Goal: Transaction & Acquisition: Download file/media

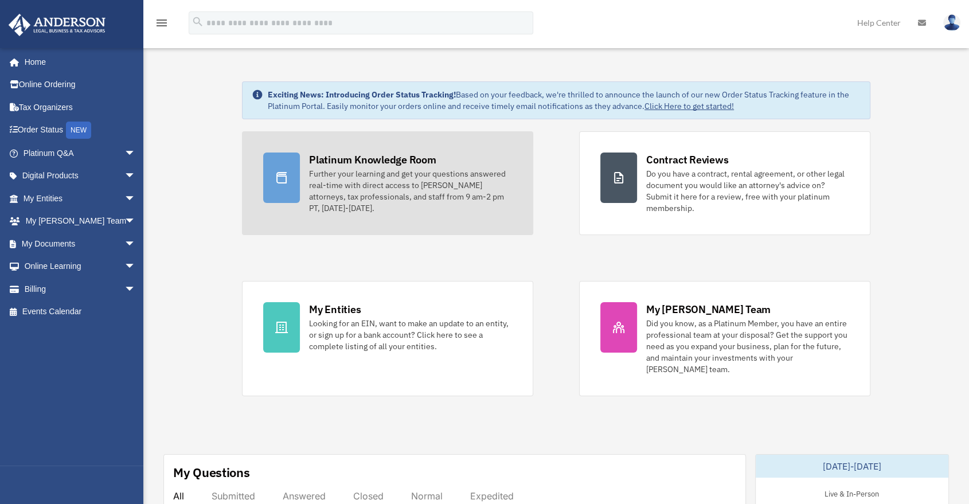
click at [342, 169] on div "Further your learning and get your questions answered real-time with direct acc…" at bounding box center [410, 191] width 203 height 46
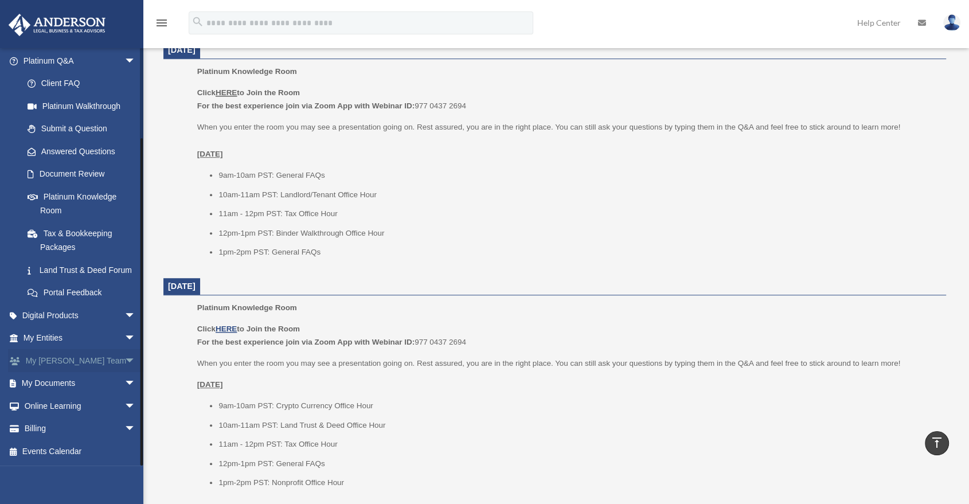
scroll to position [700, 0]
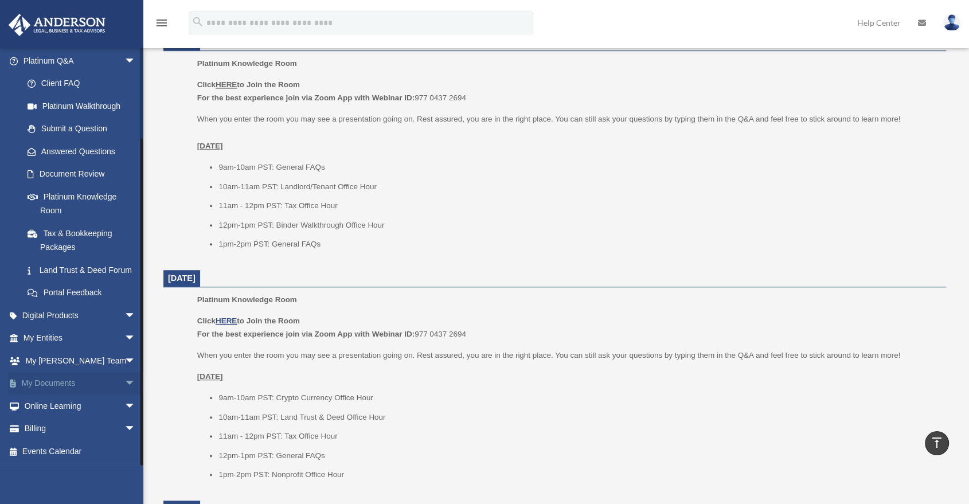
click at [124, 388] on span "arrow_drop_down" at bounding box center [135, 384] width 23 height 24
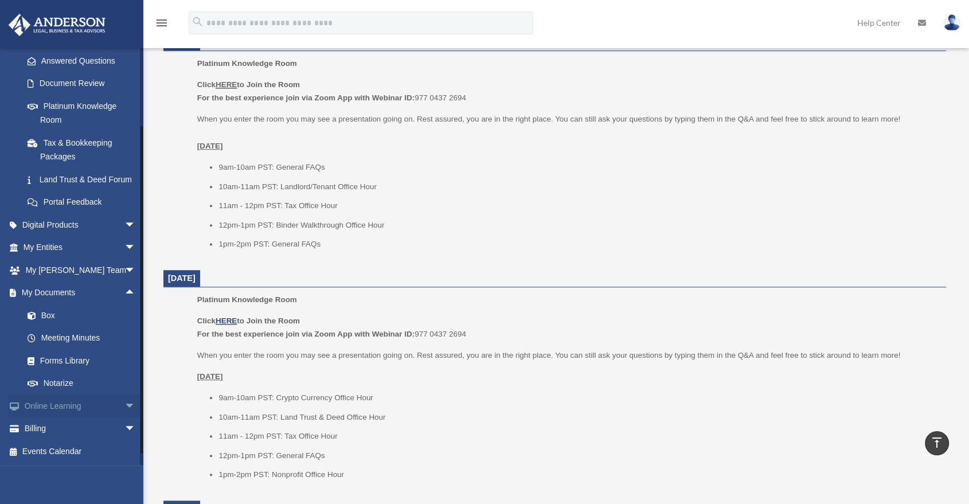
scroll to position [196, 0]
click at [124, 408] on span "arrow_drop_down" at bounding box center [135, 406] width 23 height 24
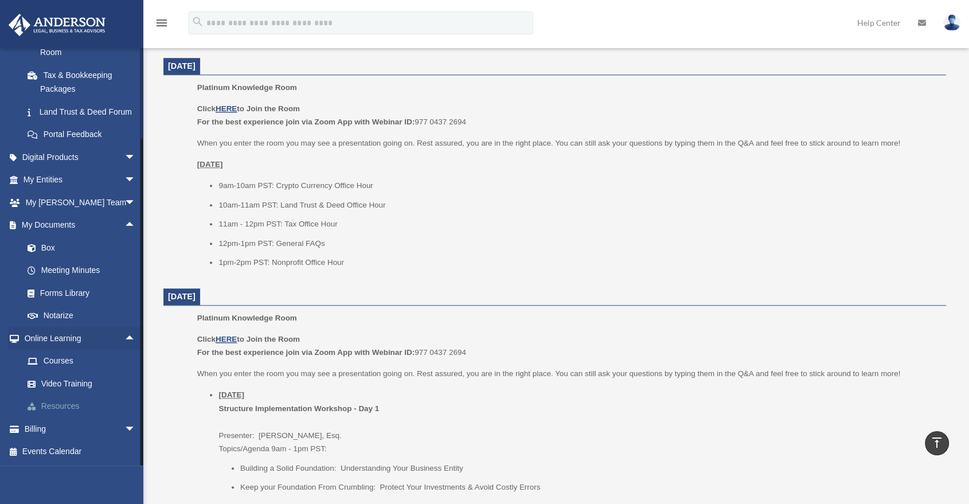
scroll to position [1019, 0]
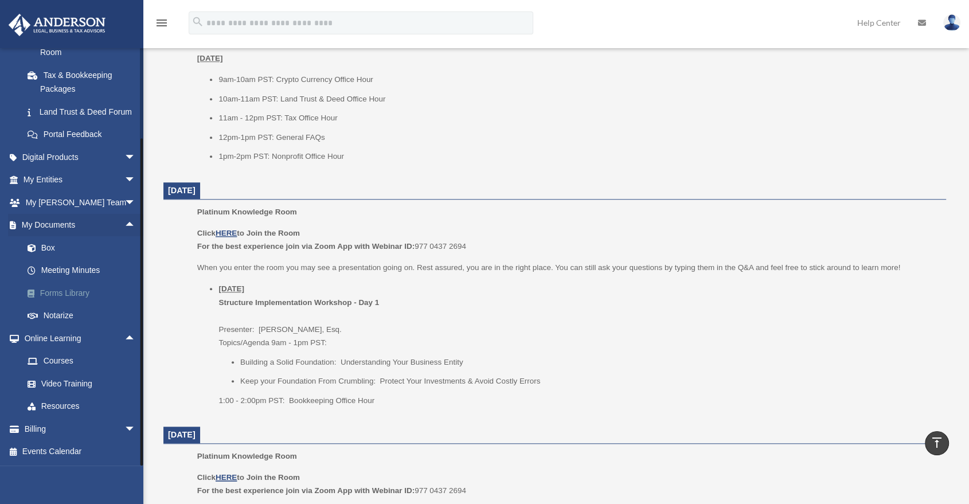
click at [72, 299] on link "Forms Library" at bounding box center [84, 292] width 137 height 23
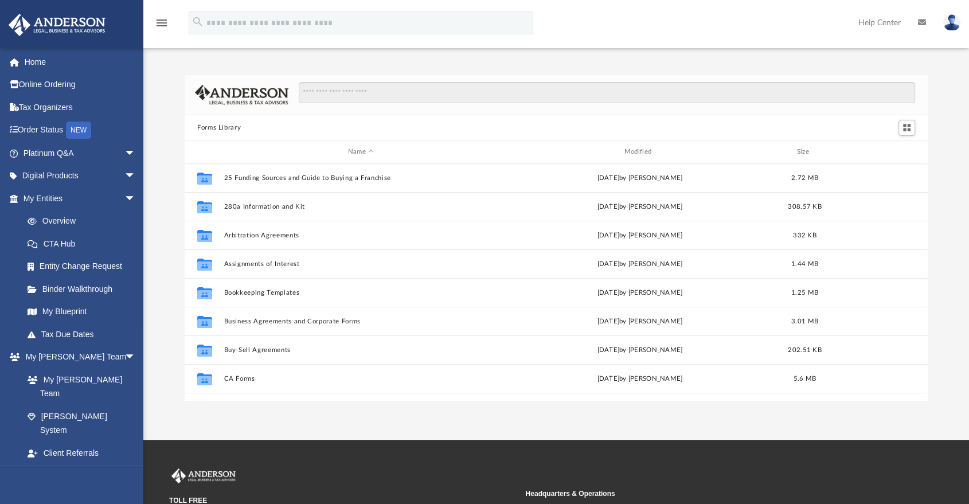
scroll to position [251, 733]
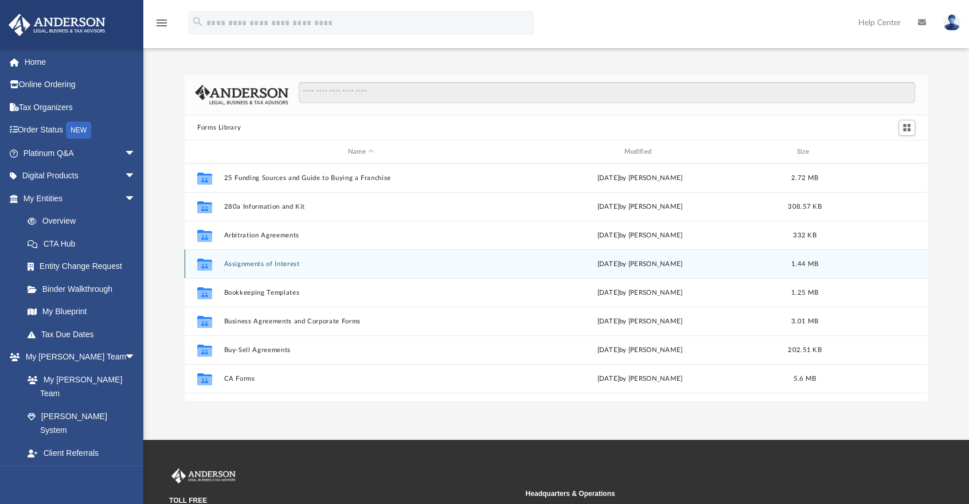
click at [273, 263] on button "Assignments of Interest" at bounding box center [361, 263] width 274 height 7
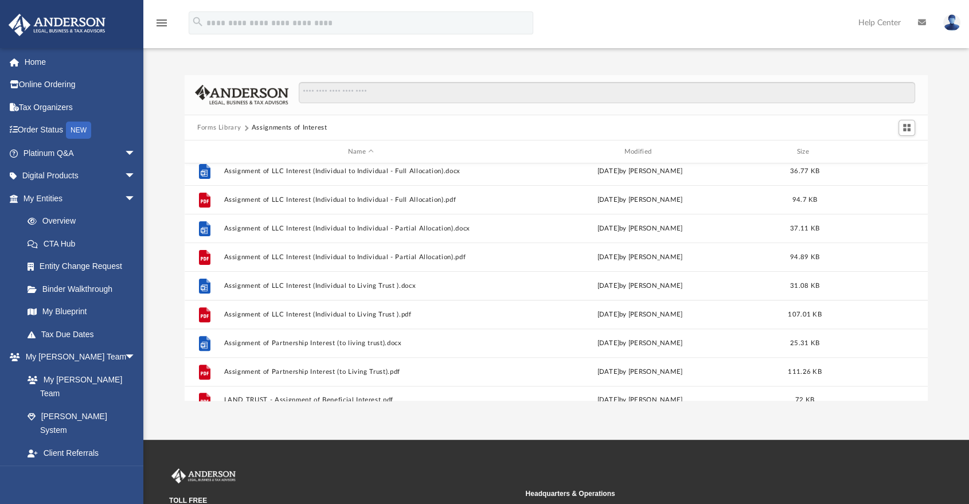
scroll to position [422, 0]
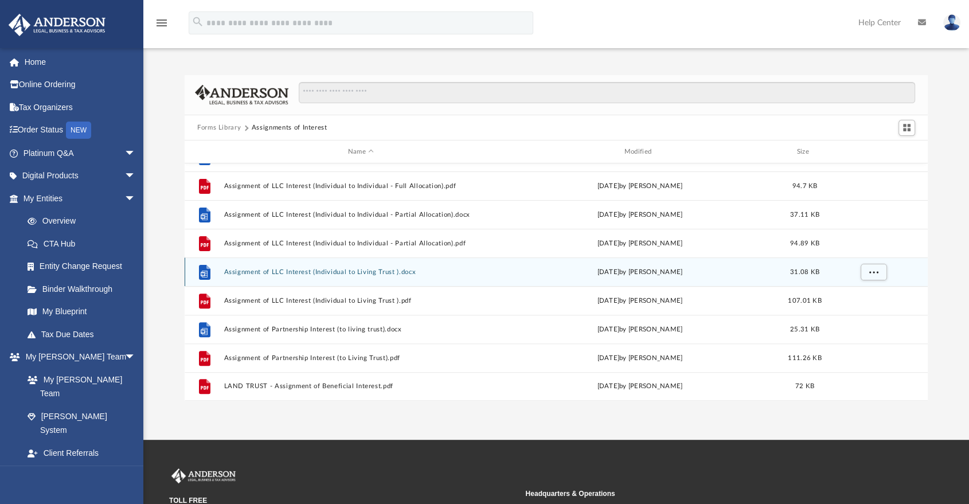
click at [311, 273] on button "Assignment of LLC Interest (Individual to Living Trust ).docx" at bounding box center [361, 271] width 274 height 7
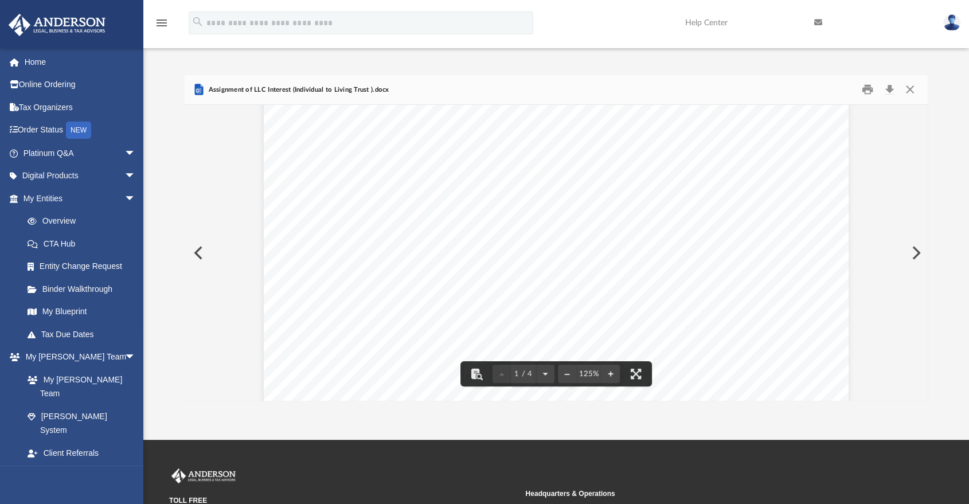
scroll to position [60, 0]
click at [906, 92] on button "Close" at bounding box center [909, 90] width 21 height 18
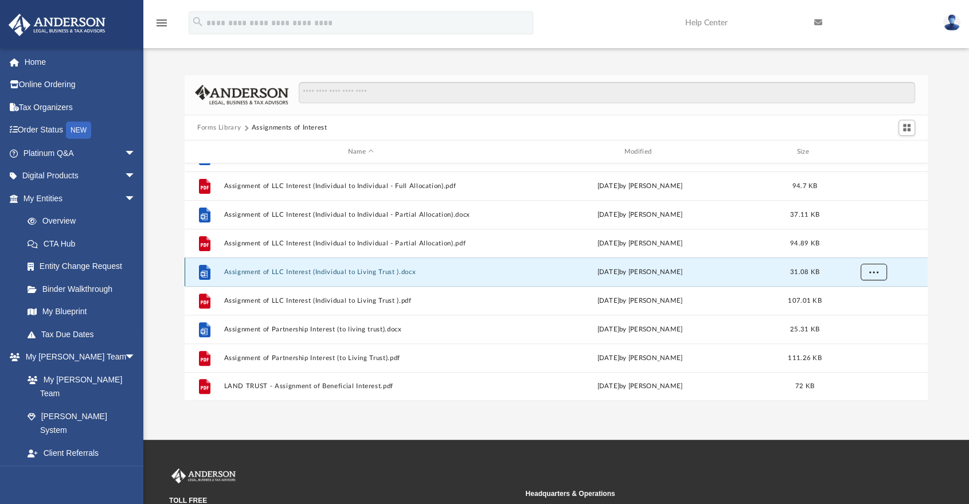
click at [882, 272] on button "More options" at bounding box center [873, 272] width 26 height 17
click at [864, 313] on li "Download" at bounding box center [863, 313] width 33 height 12
click at [330, 271] on button "Assignment of LLC Interest (Individual to Living Trust ).docx" at bounding box center [361, 271] width 274 height 7
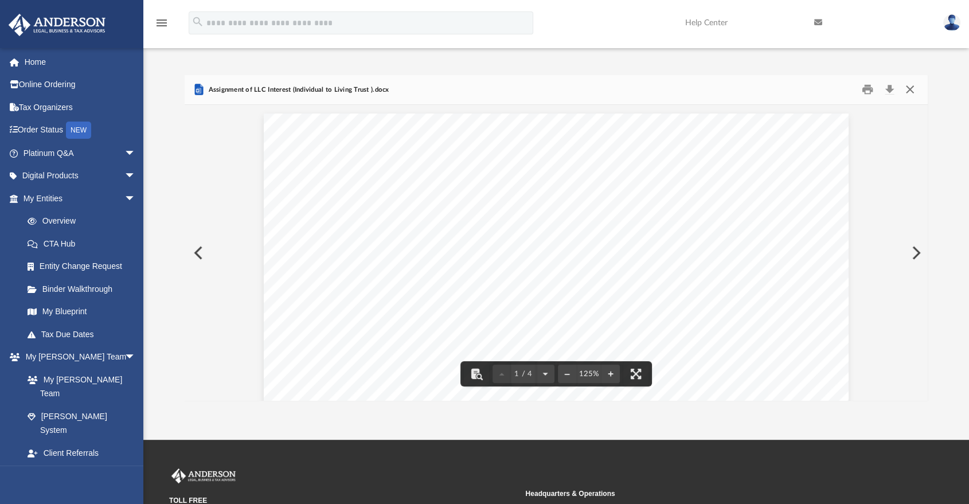
click at [910, 91] on button "Close" at bounding box center [909, 90] width 21 height 18
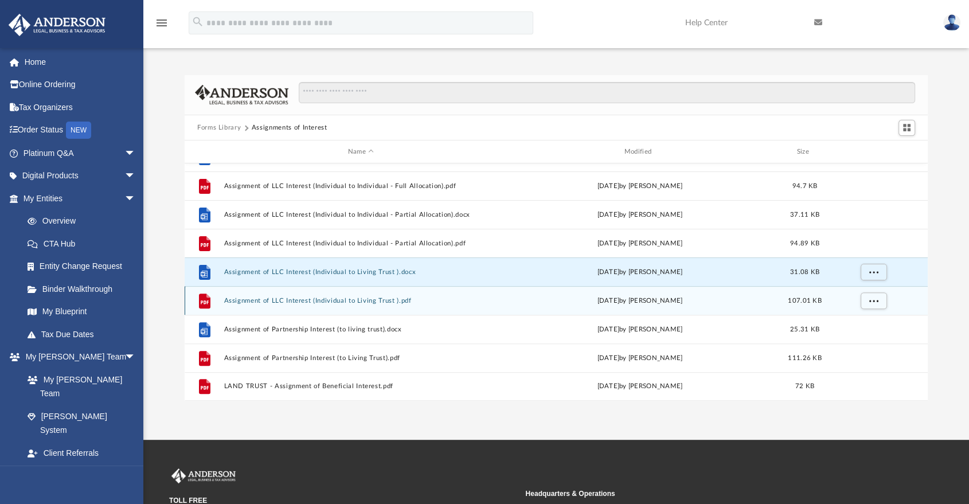
click at [286, 303] on button "Assignment of LLC Interest (Individual to Living Trust ).pdf" at bounding box center [361, 300] width 274 height 7
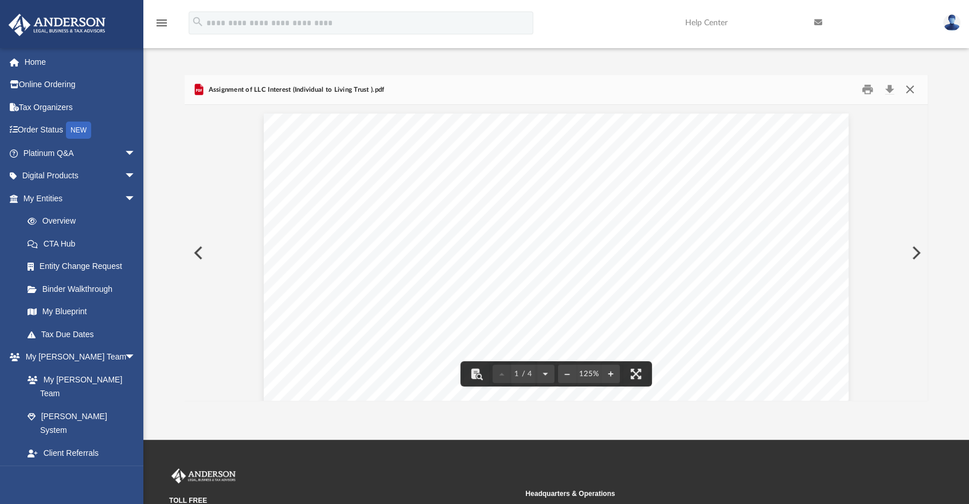
click at [908, 91] on button "Close" at bounding box center [909, 90] width 21 height 18
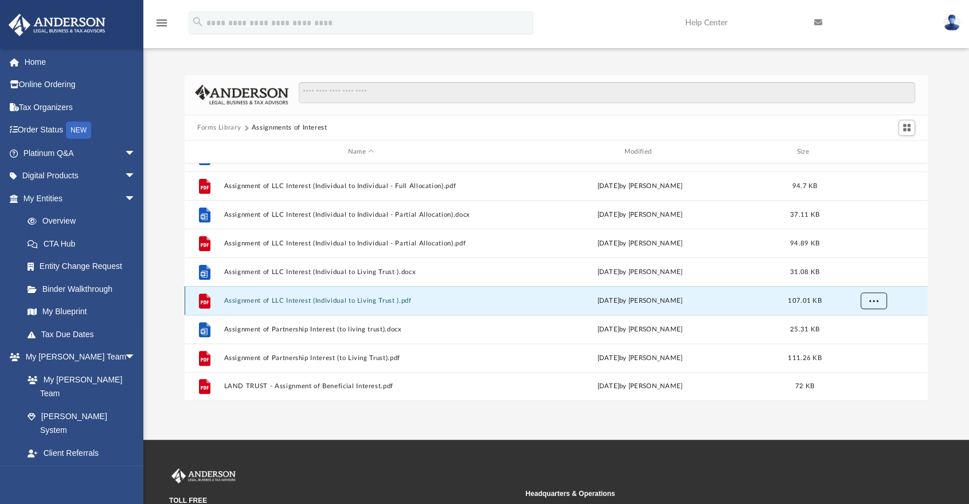
click at [874, 306] on button "More options" at bounding box center [873, 300] width 26 height 17
click at [864, 343] on li "Download" at bounding box center [863, 342] width 33 height 12
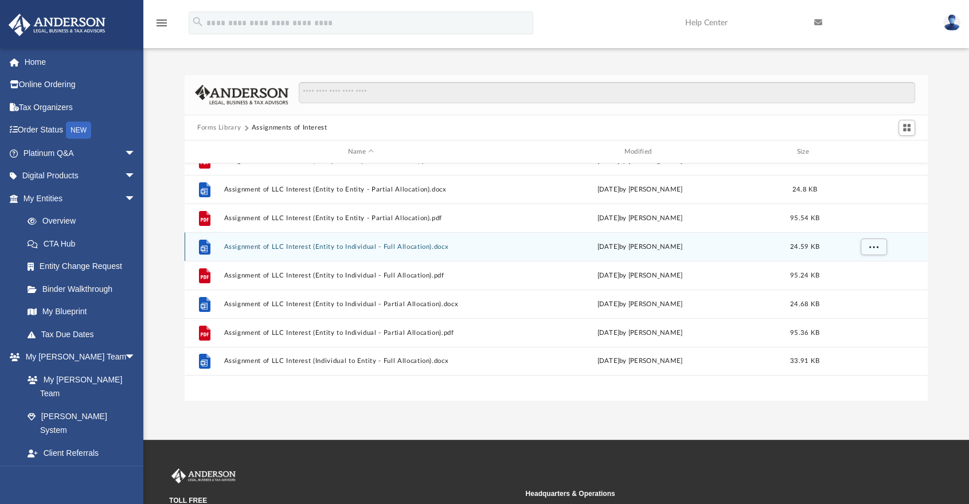
scroll to position [0, 0]
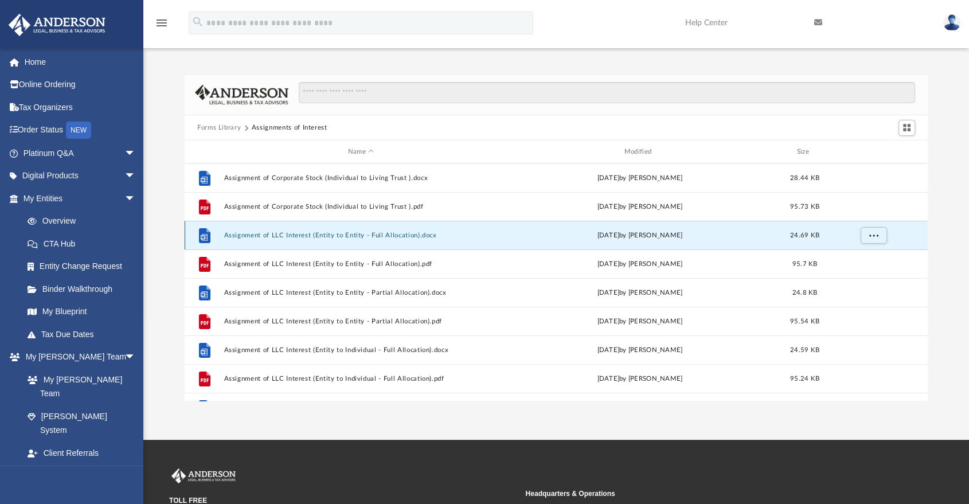
click at [263, 234] on button "Assignment of LLC Interest (Entity to Entity - Full Allocation).docx" at bounding box center [361, 235] width 274 height 7
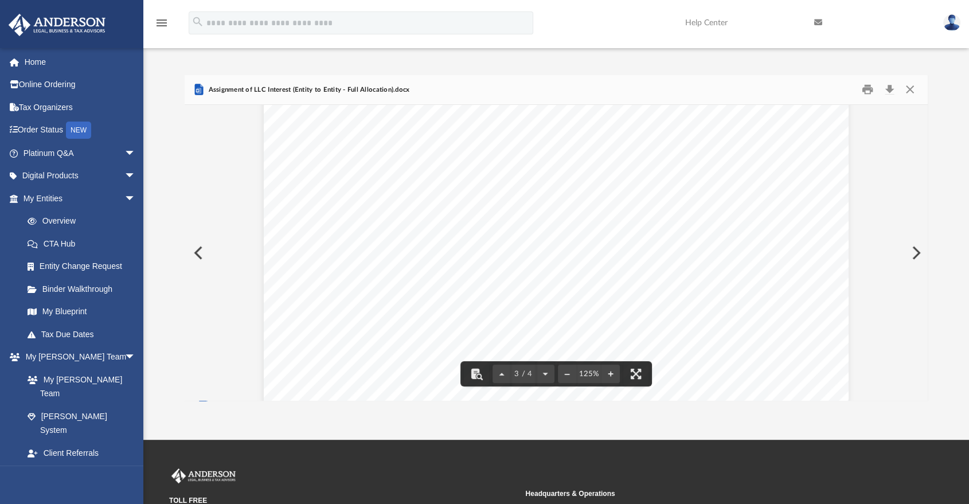
scroll to position [1720, 0]
click at [889, 89] on button "Download" at bounding box center [889, 90] width 21 height 18
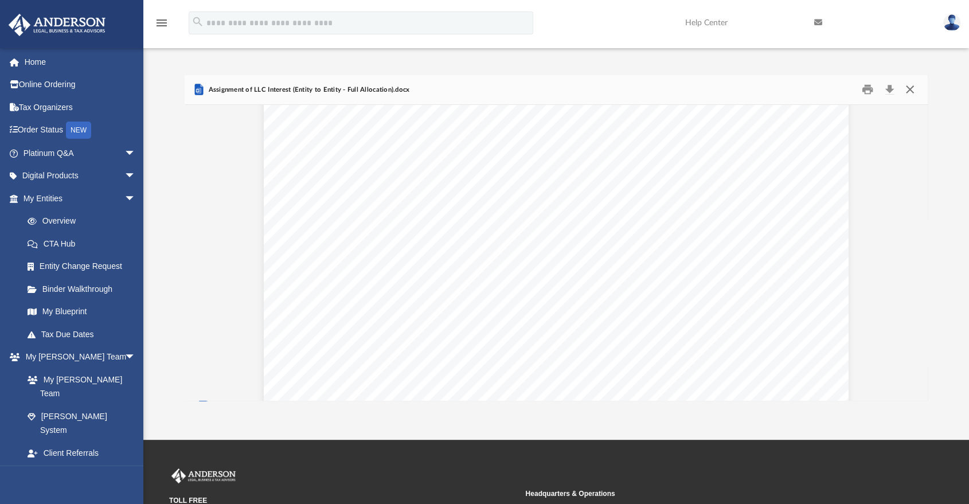
click at [913, 89] on button "Close" at bounding box center [909, 90] width 21 height 18
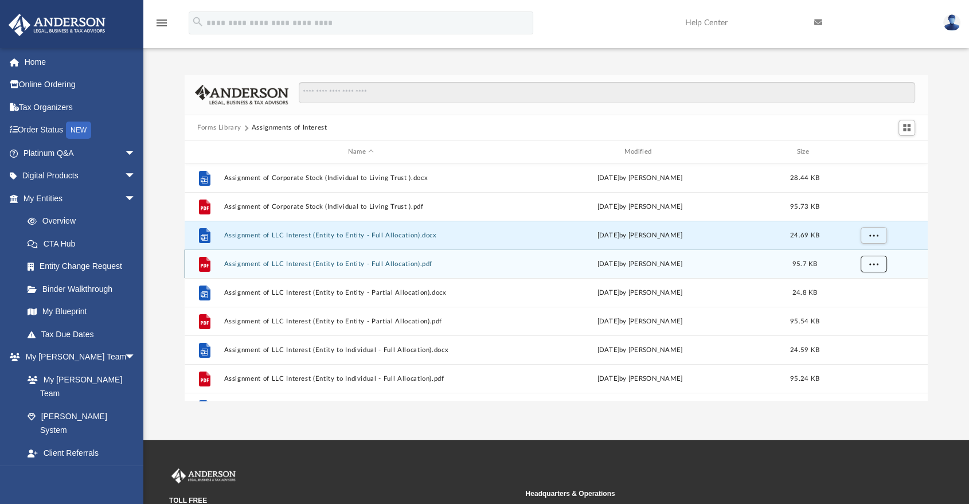
click at [885, 268] on button "More options" at bounding box center [873, 264] width 26 height 17
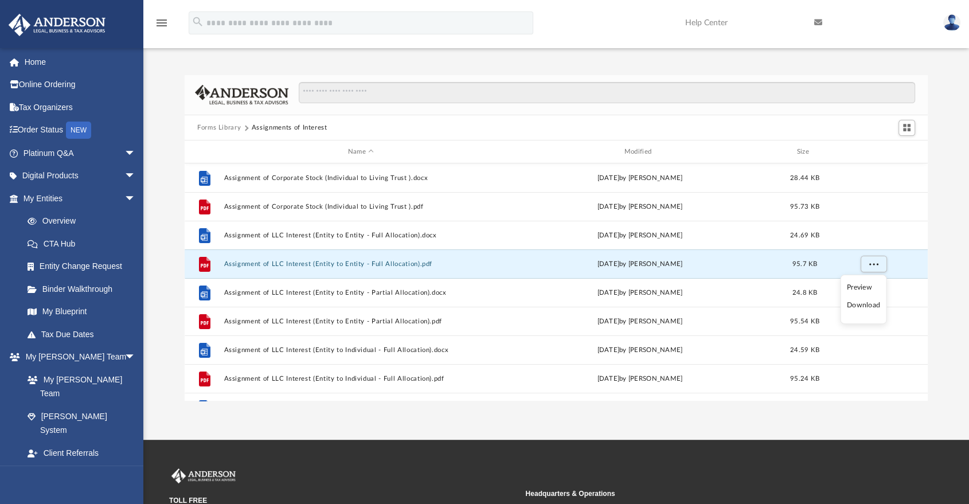
click at [869, 306] on li "Download" at bounding box center [863, 305] width 33 height 12
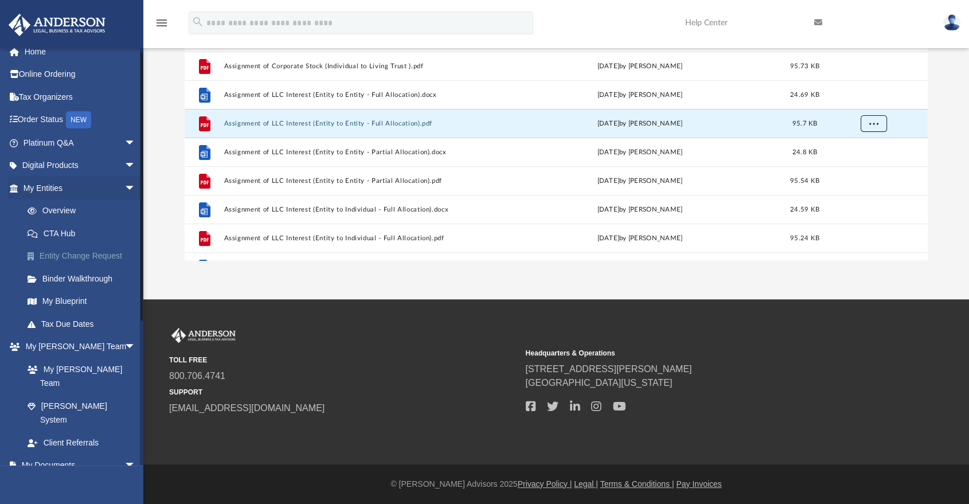
scroll to position [0, 0]
